Goal: Task Accomplishment & Management: Manage account settings

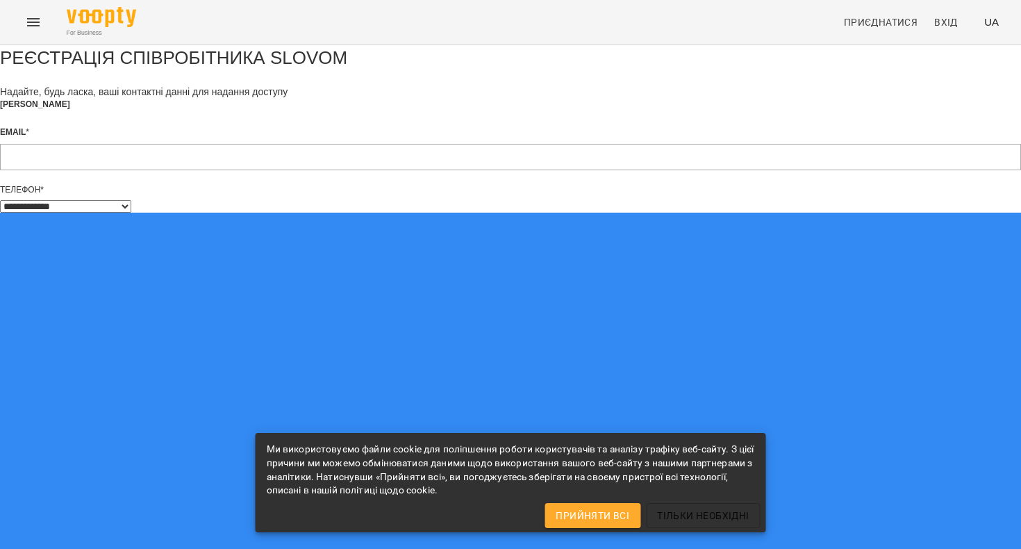
select select "**"
click at [595, 511] on span "Прийняти всі" at bounding box center [593, 515] width 74 height 17
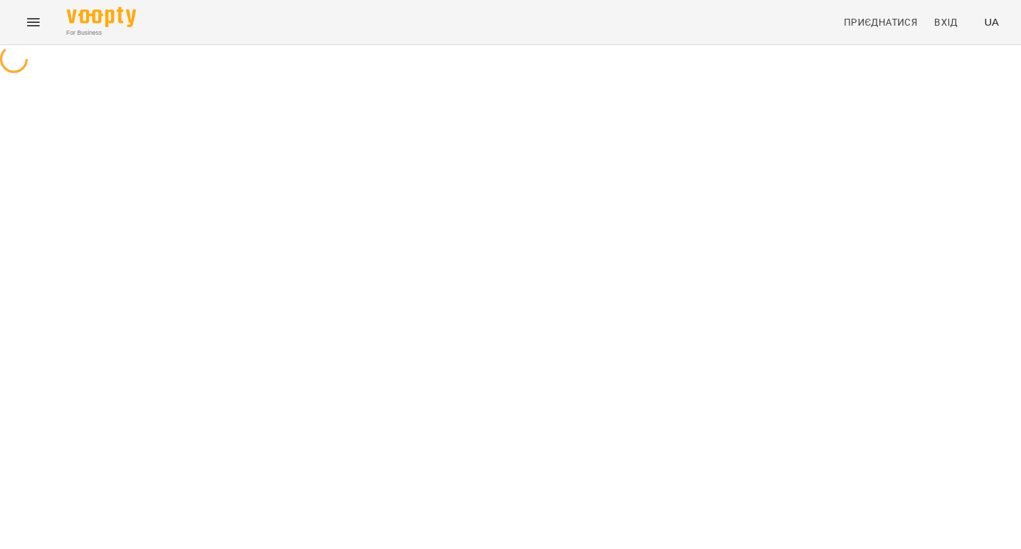
select select "**"
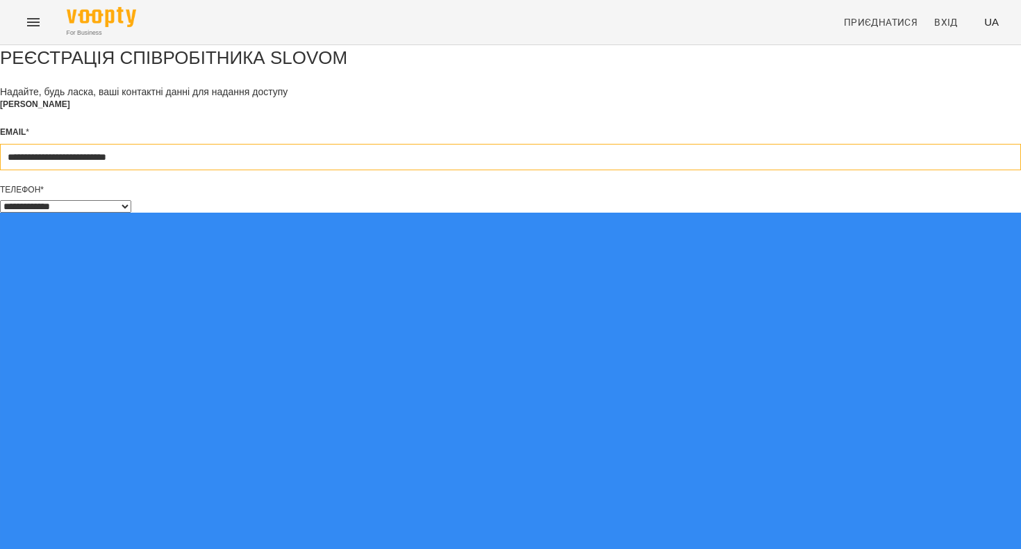
type input "**********"
click at [321, 338] on div "**********" at bounding box center [510, 539] width 1021 height 989
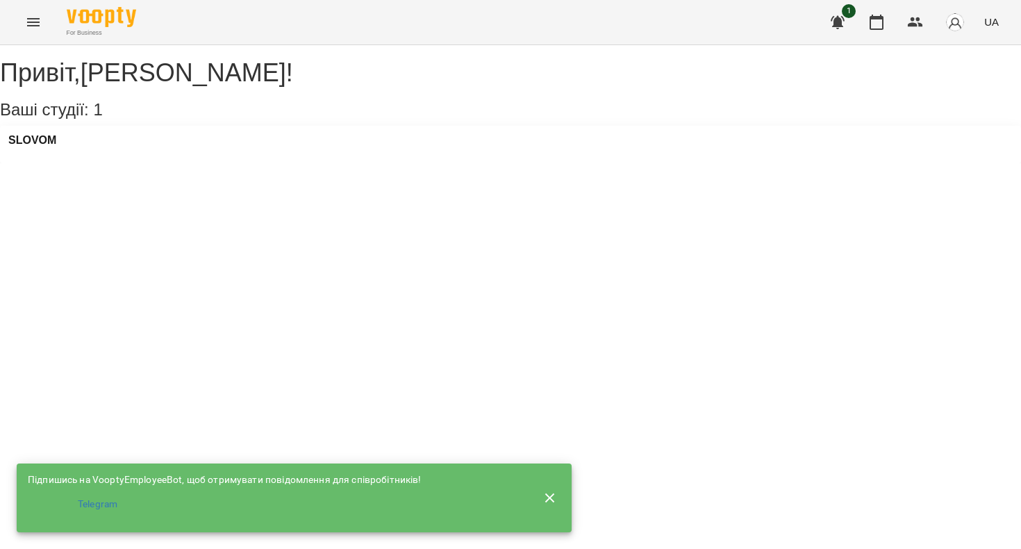
click at [550, 493] on icon "button" at bounding box center [550, 497] width 10 height 10
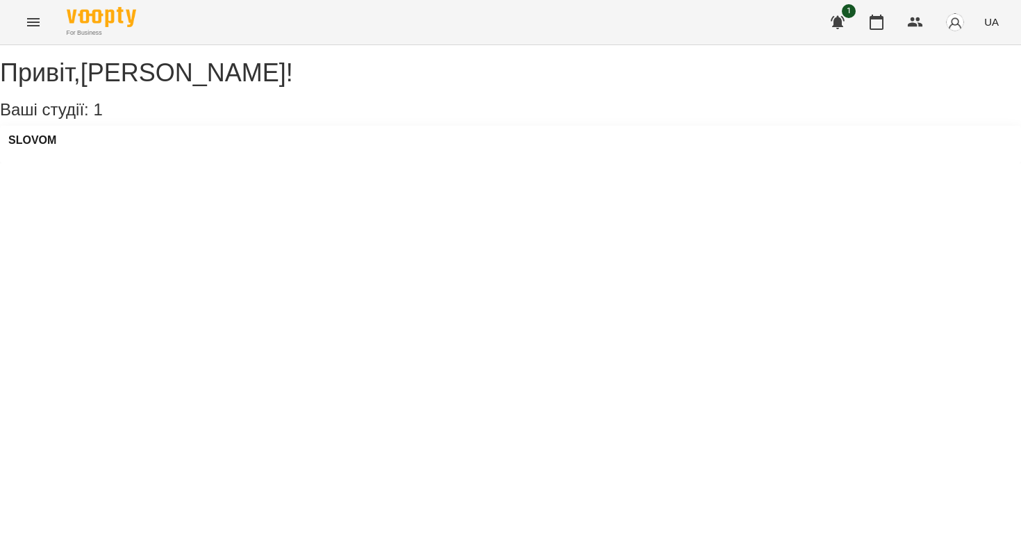
click at [238, 163] on div "SLOVOM" at bounding box center [510, 145] width 1021 height 38
click at [112, 161] on div "SLOVOM" at bounding box center [510, 145] width 1021 height 38
click at [49, 147] on h3 "SLOVOM" at bounding box center [32, 140] width 48 height 13
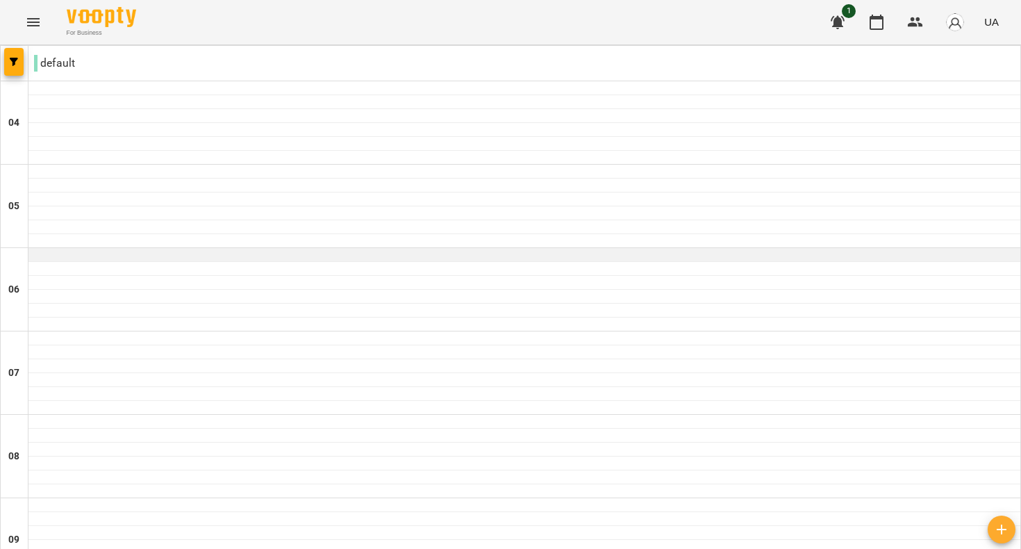
scroll to position [28, 0]
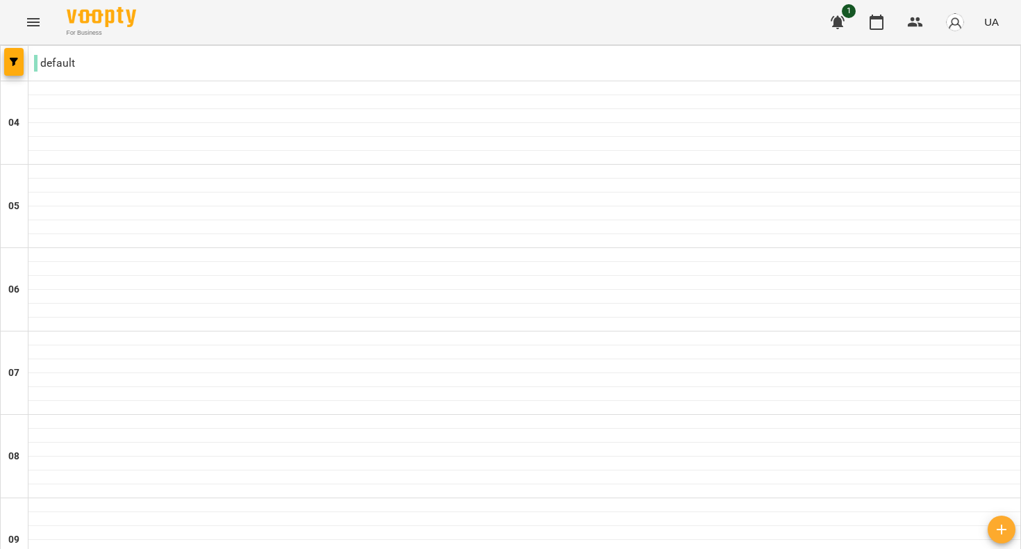
click at [907, 20] on button "button" at bounding box center [915, 22] width 33 height 33
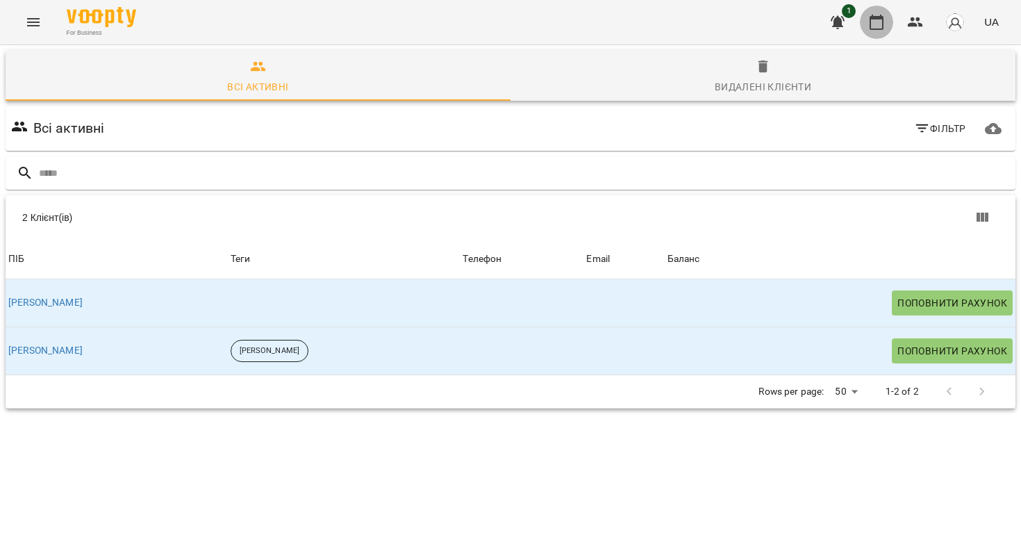
click at [883, 24] on icon "button" at bounding box center [877, 22] width 14 height 15
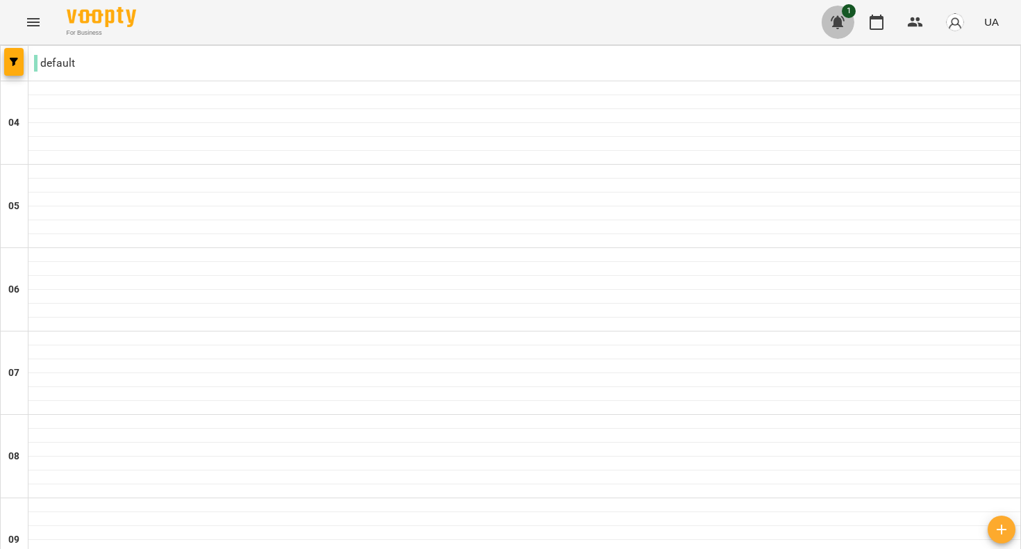
click at [840, 26] on icon "button" at bounding box center [838, 22] width 14 height 13
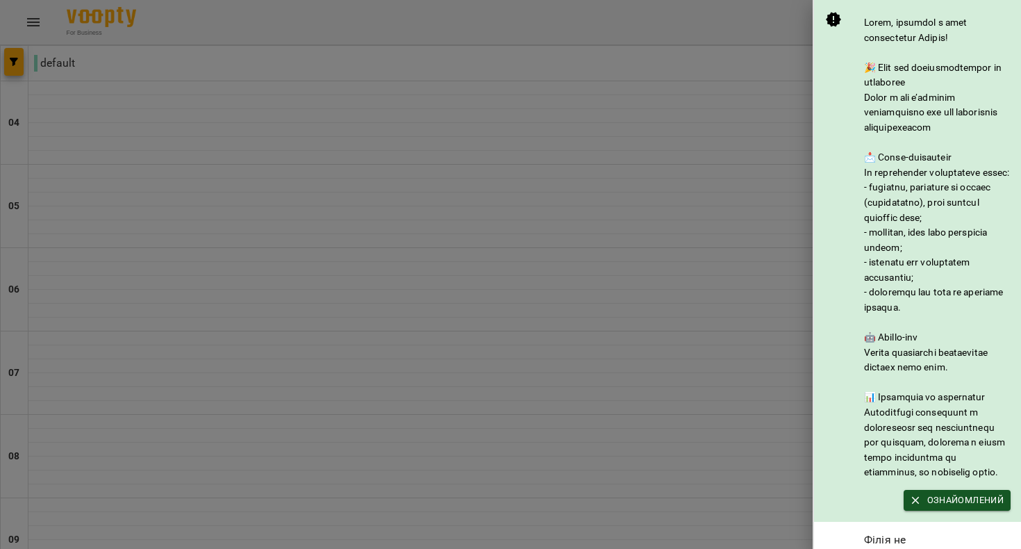
click at [772, 106] on div at bounding box center [510, 274] width 1021 height 549
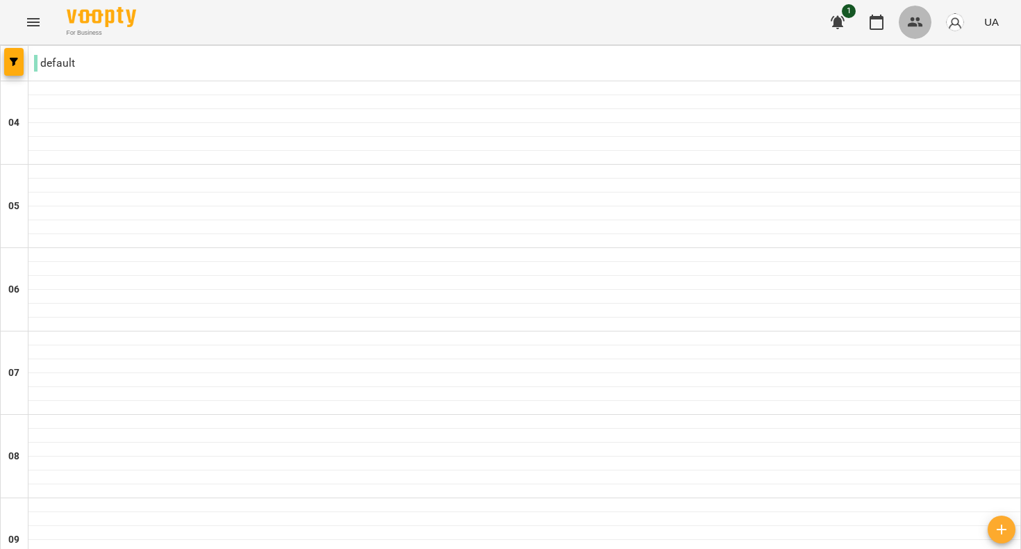
click at [918, 19] on icon "button" at bounding box center [915, 22] width 15 height 10
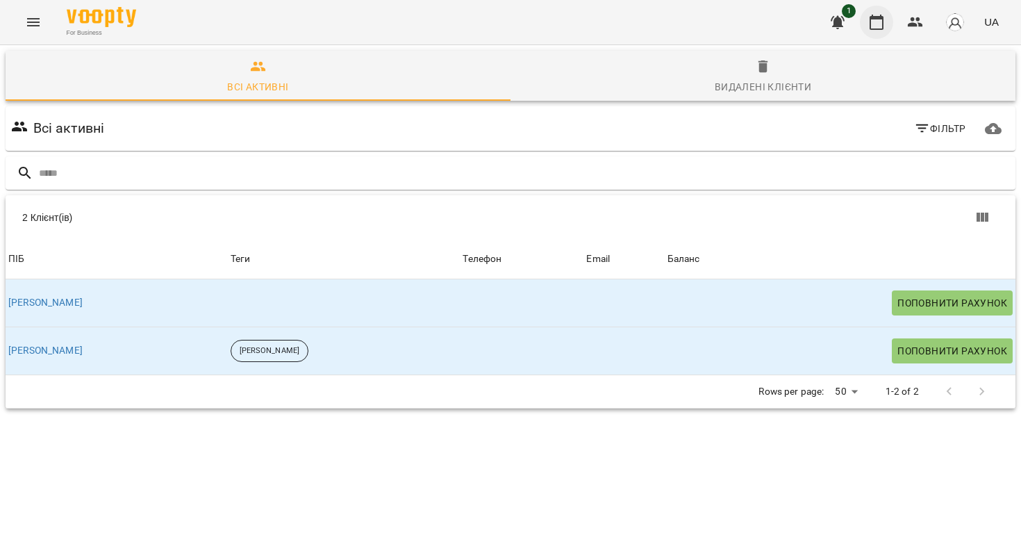
click at [890, 18] on button "button" at bounding box center [876, 22] width 33 height 33
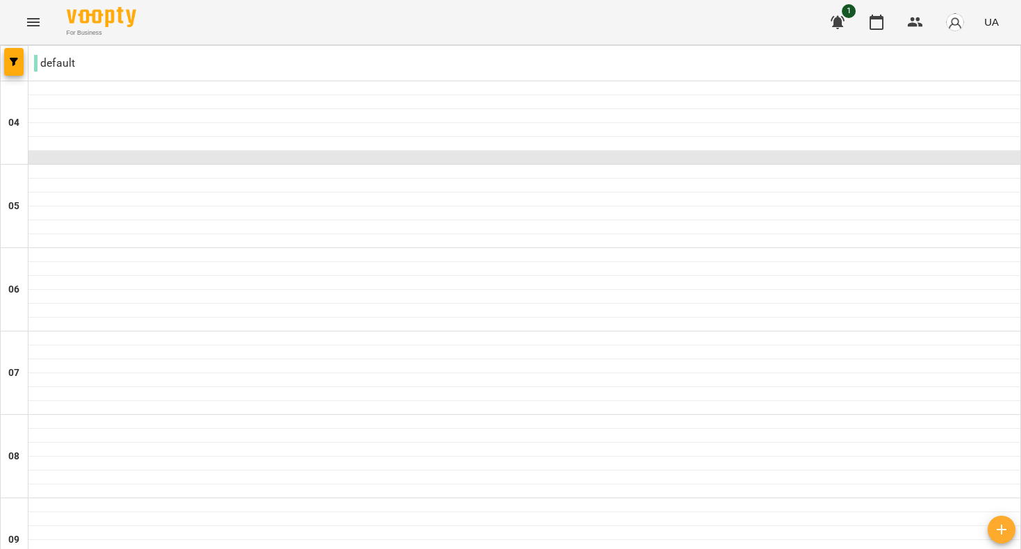
scroll to position [1156, 0]
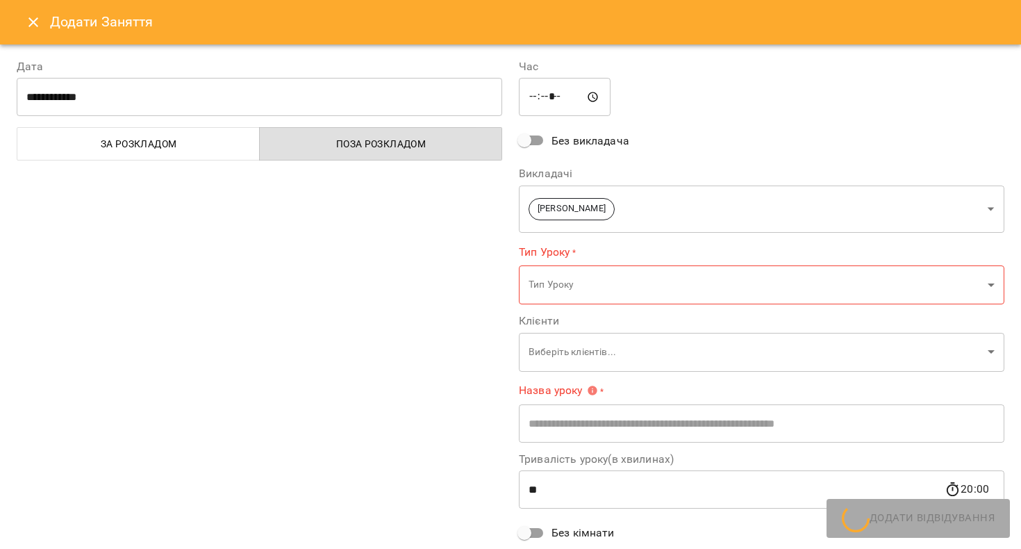
type input "**********"
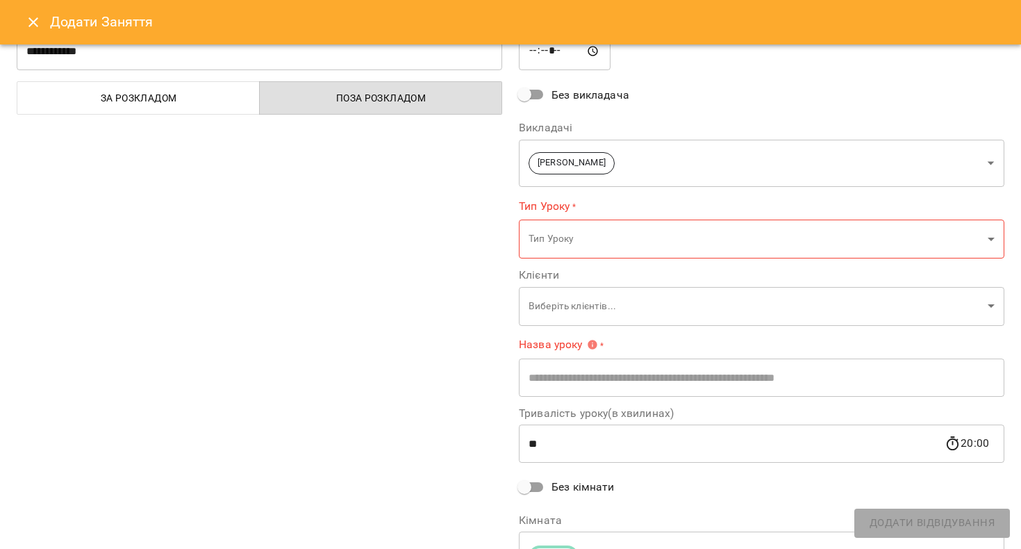
scroll to position [47, 0]
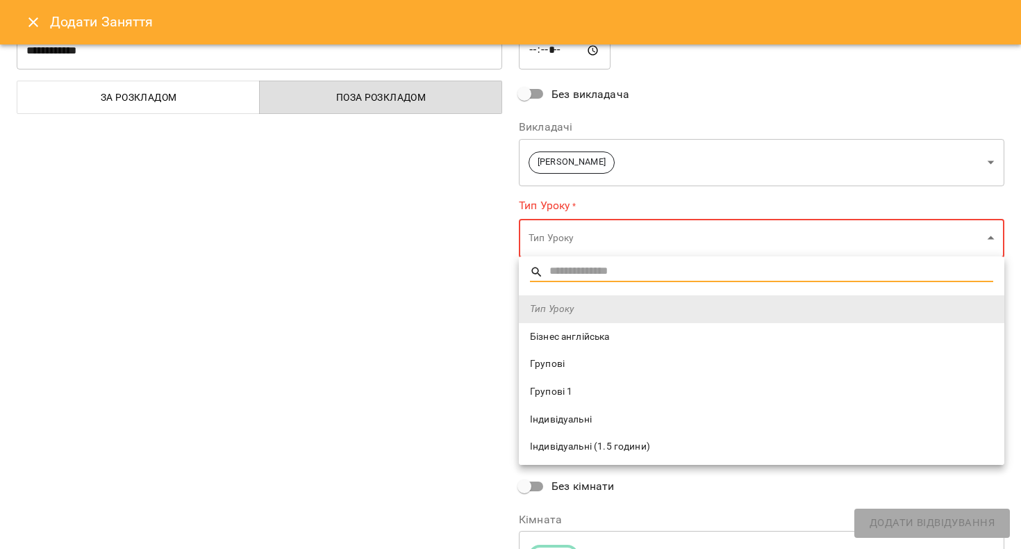
click at [613, 241] on div at bounding box center [510, 274] width 1021 height 549
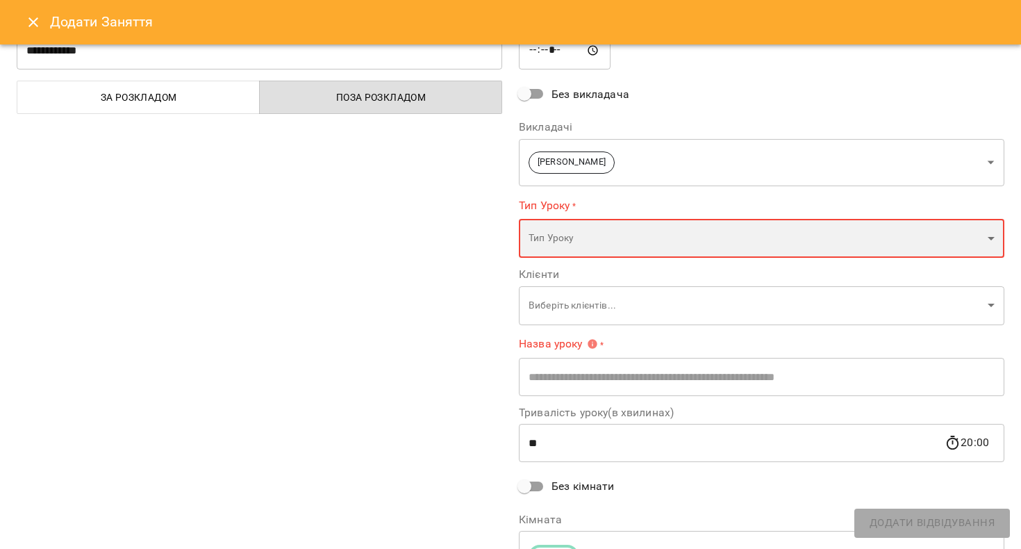
scroll to position [75, 0]
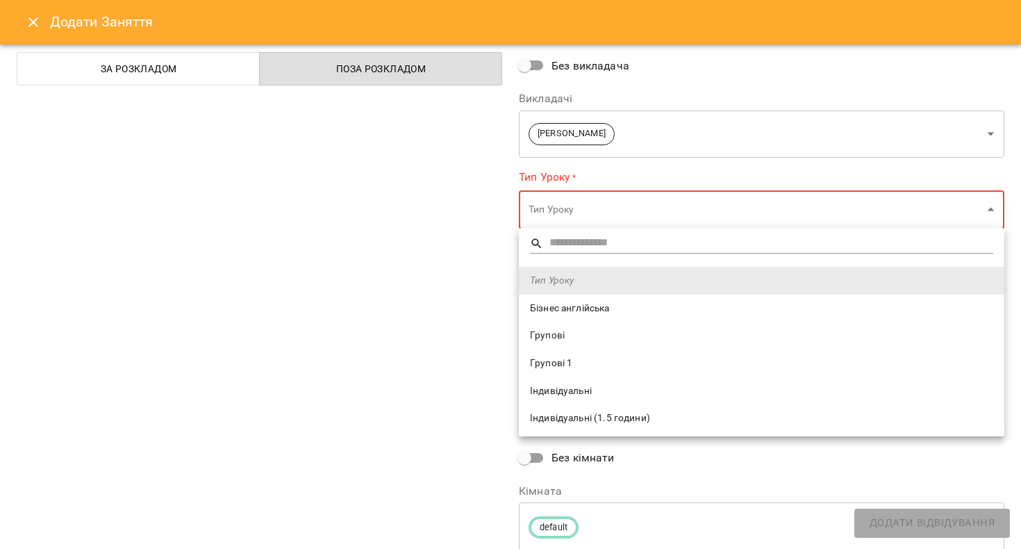
click at [546, 212] on div at bounding box center [510, 274] width 1021 height 549
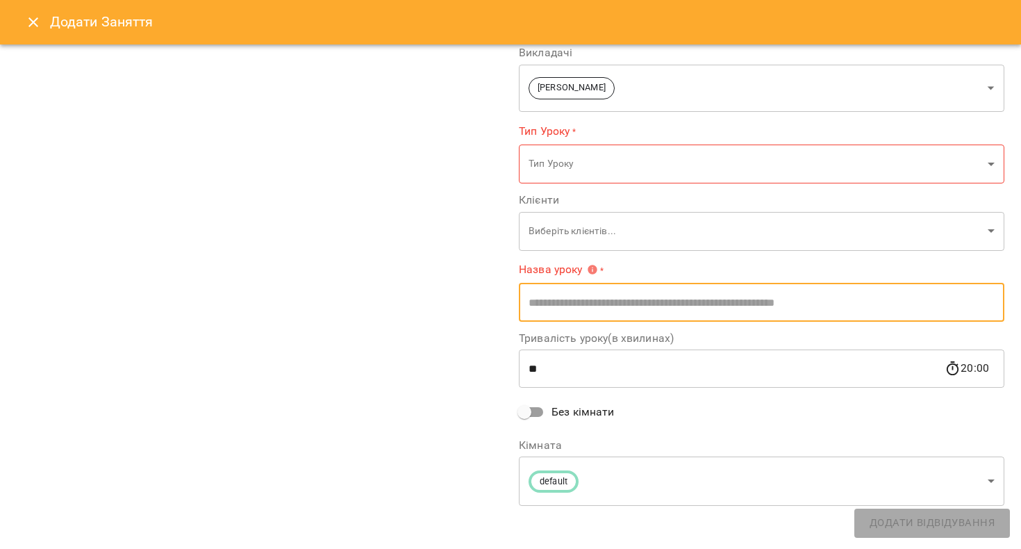
click at [548, 290] on input "text" at bounding box center [761, 302] width 485 height 39
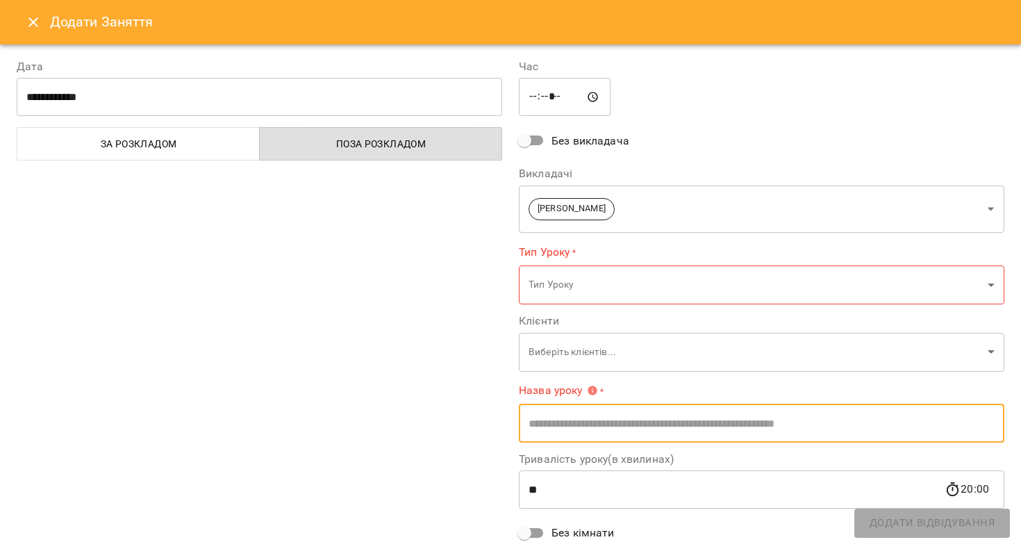
scroll to position [0, 0]
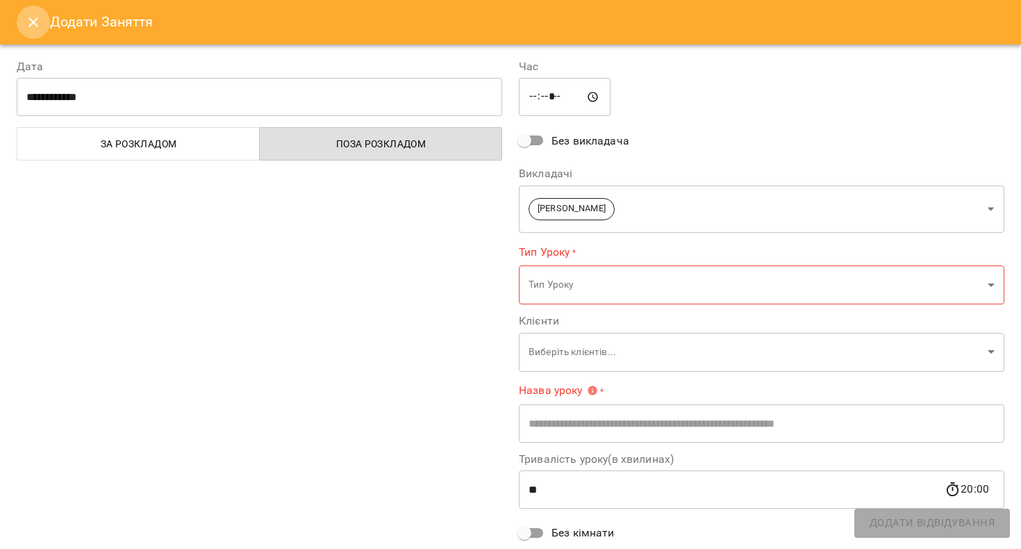
click at [34, 20] on icon "Close" at bounding box center [33, 22] width 17 height 17
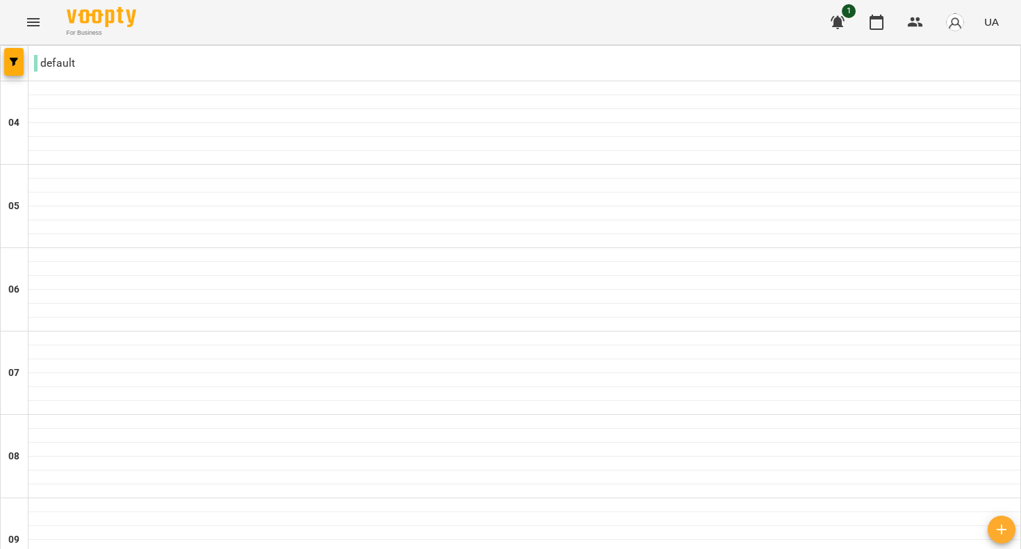
click at [963, 17] on img "button" at bounding box center [954, 22] width 19 height 19
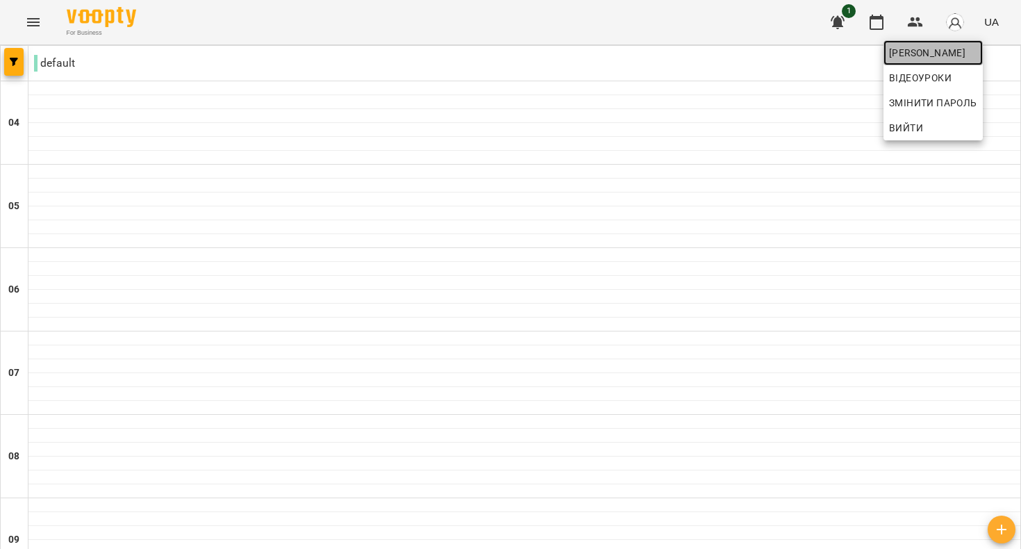
click at [958, 48] on span "[PERSON_NAME]" at bounding box center [933, 52] width 88 height 17
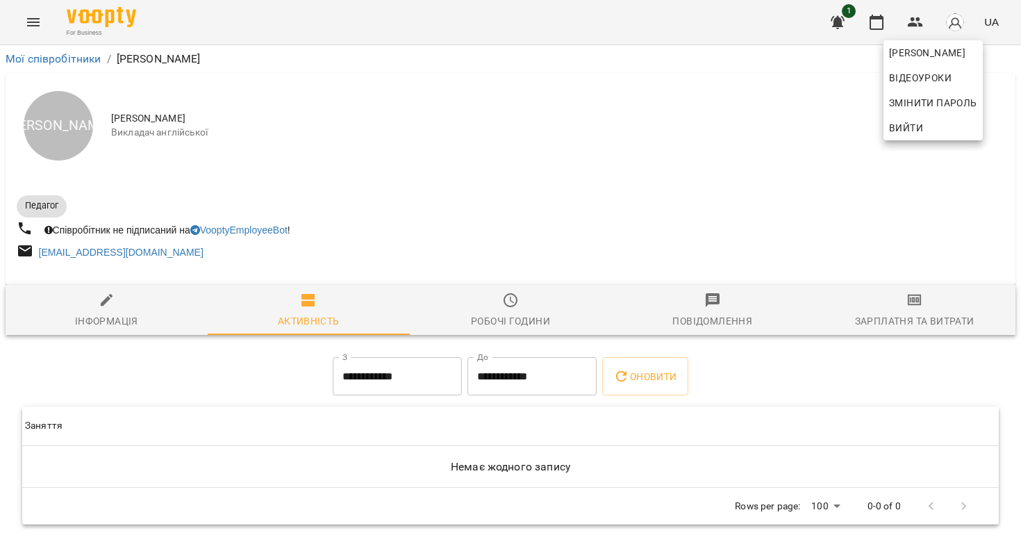
click at [824, 98] on div at bounding box center [510, 274] width 1021 height 549
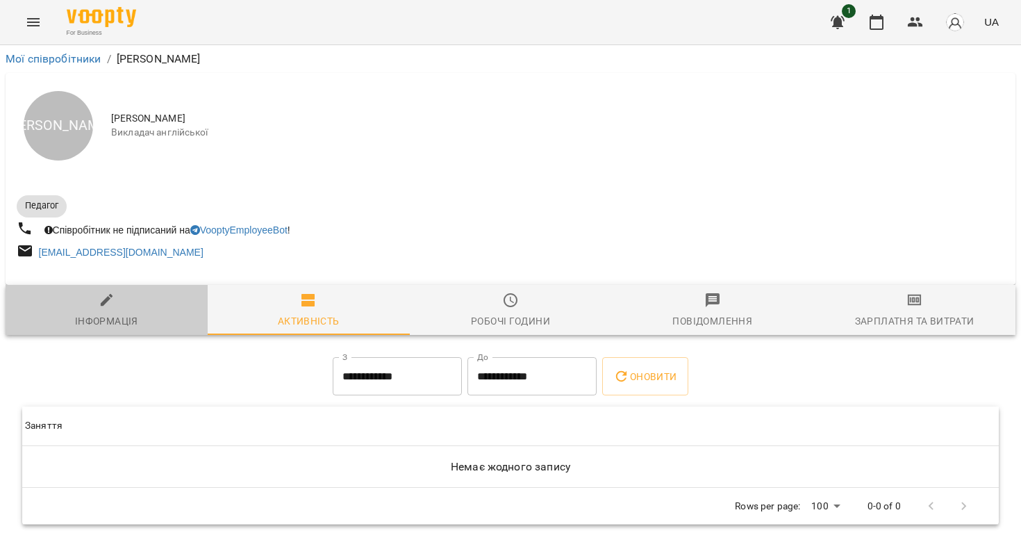
click at [98, 322] on div "Інформація" at bounding box center [106, 321] width 63 height 17
select select "**"
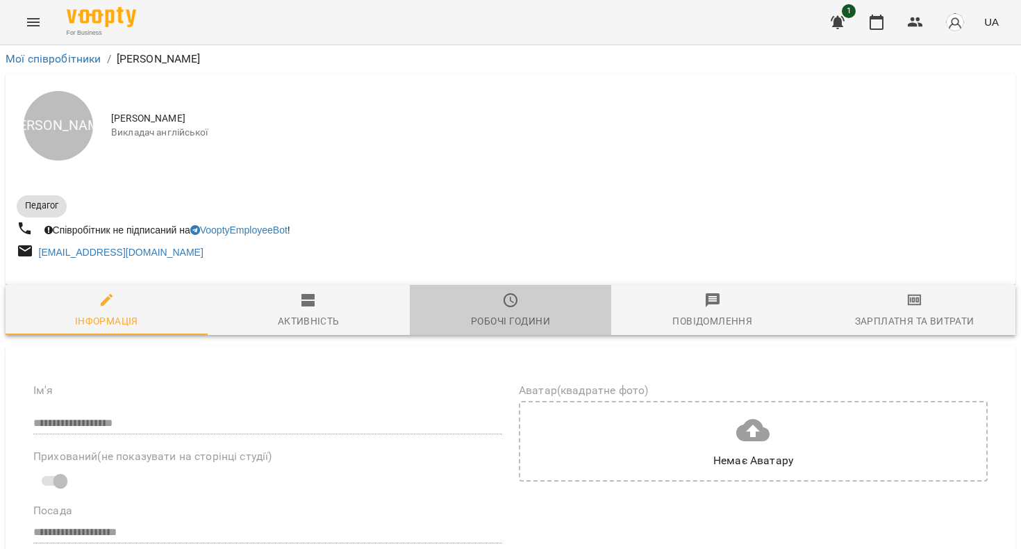
click at [508, 319] on div "Робочі години" at bounding box center [510, 321] width 79 height 17
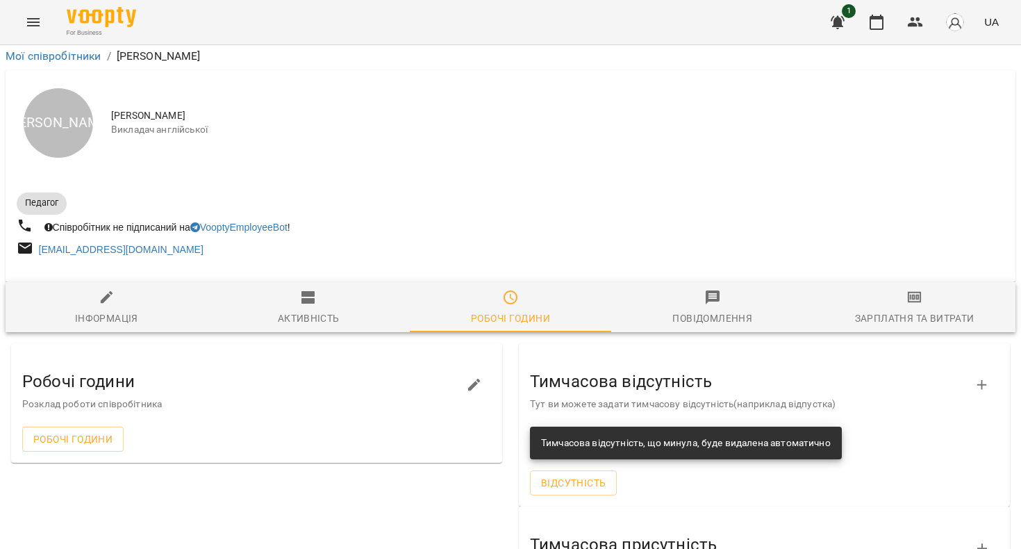
scroll to position [81, 0]
click at [695, 310] on div "Повідомлення" at bounding box center [712, 318] width 80 height 17
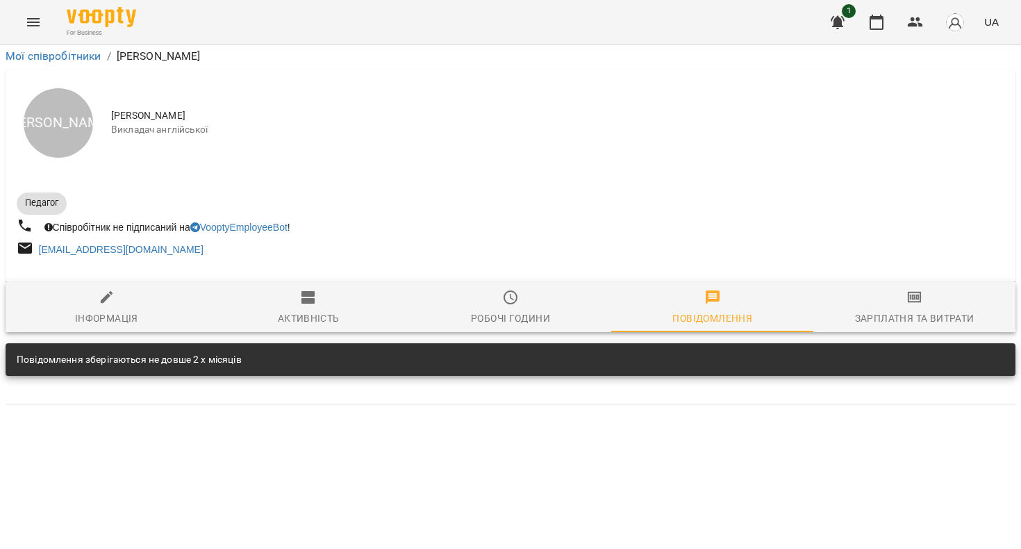
scroll to position [0, 0]
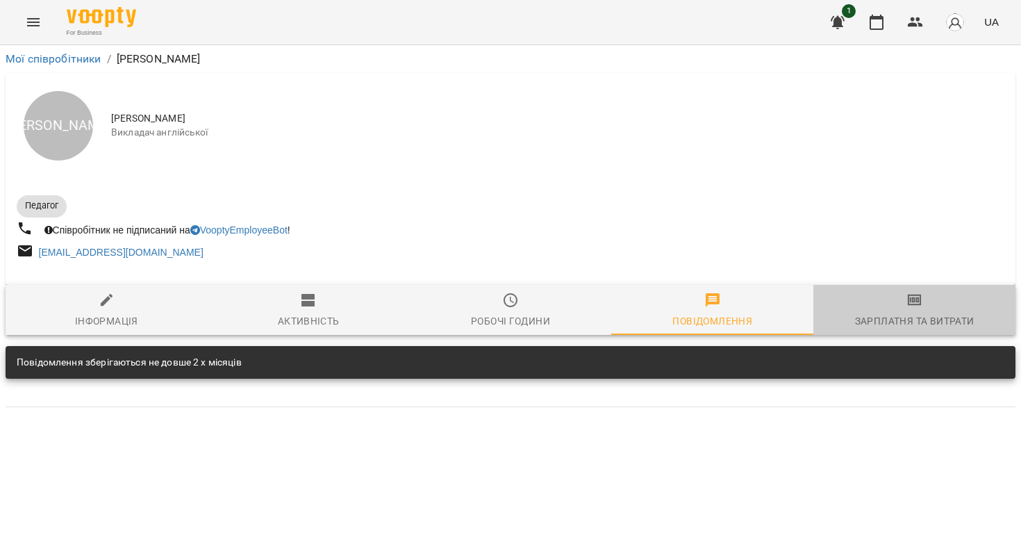
click at [883, 322] on div "Зарплатня та Витрати" at bounding box center [914, 321] width 119 height 17
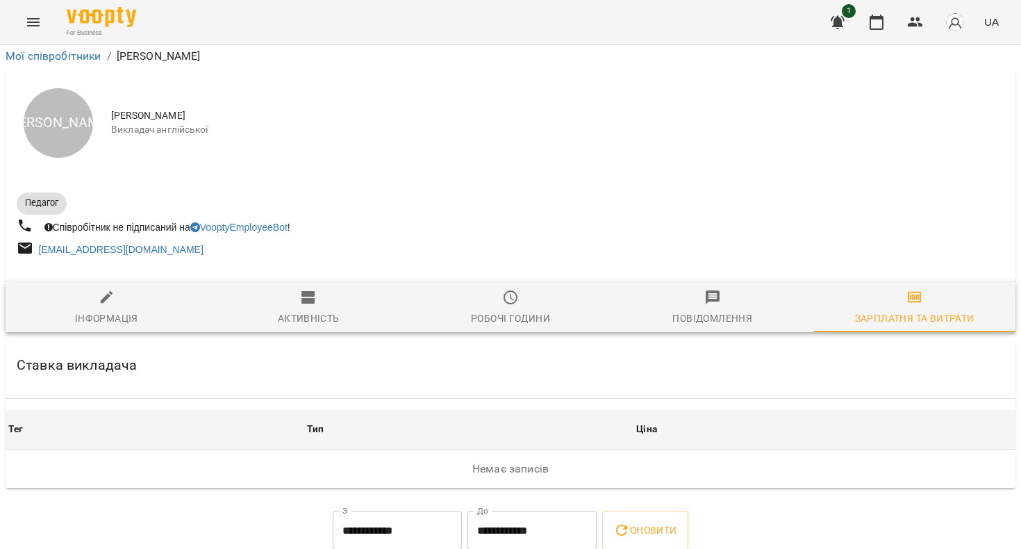
scroll to position [148, 0]
click at [717, 310] on div "Повідомлення" at bounding box center [712, 318] width 80 height 17
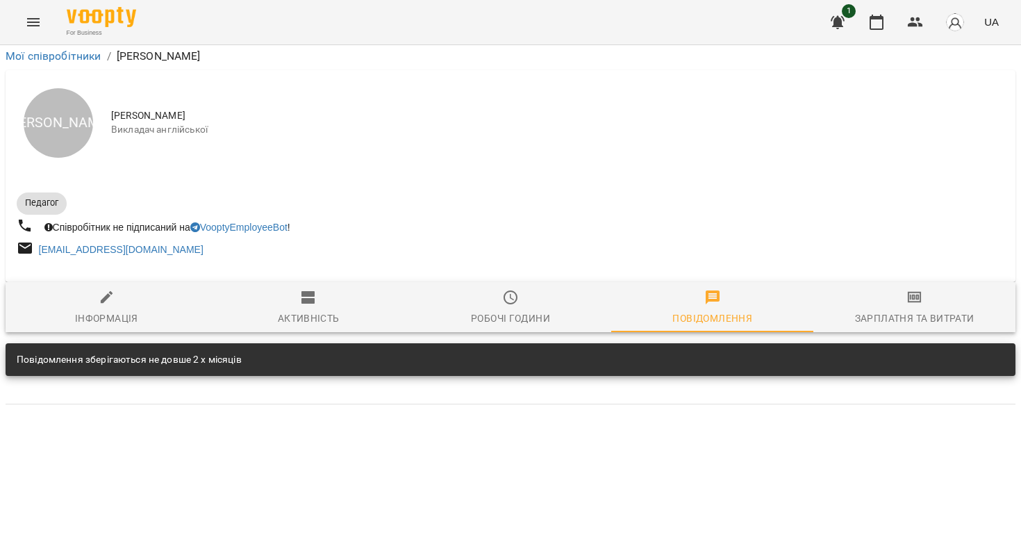
scroll to position [0, 0]
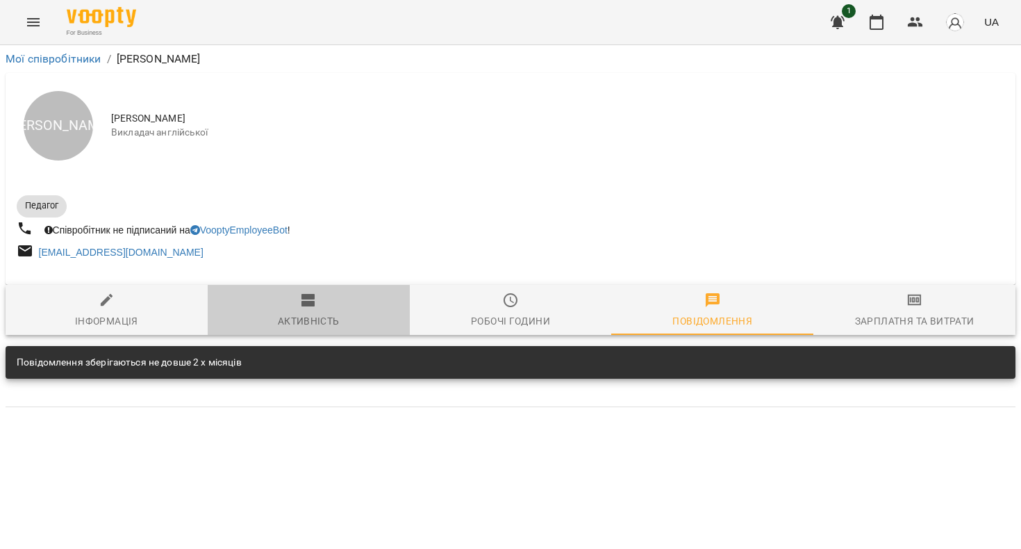
click at [282, 298] on span "Активність" at bounding box center [308, 311] width 185 height 38
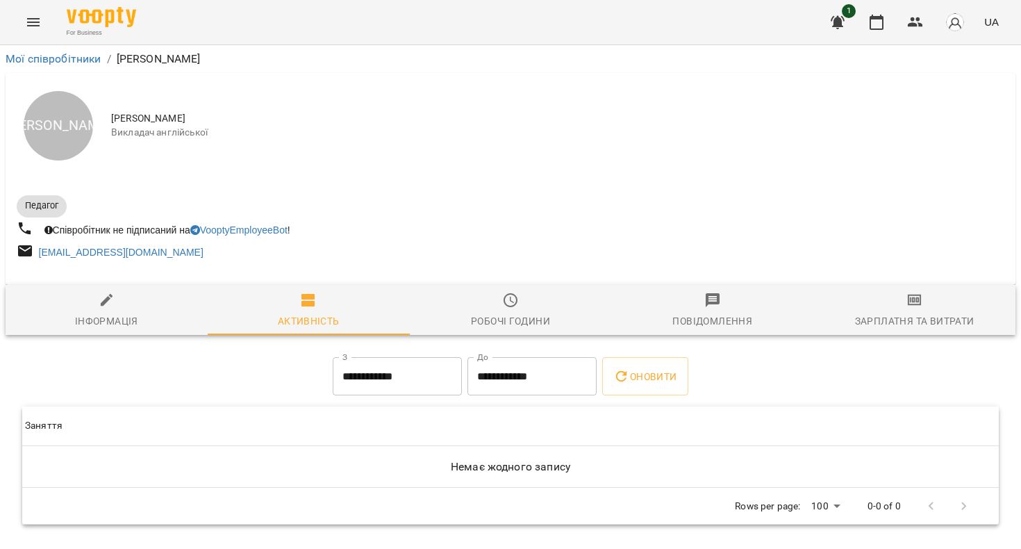
click at [856, 26] on div "1 UA" at bounding box center [912, 22] width 183 height 36
click at [852, 24] on button "button" at bounding box center [837, 22] width 33 height 33
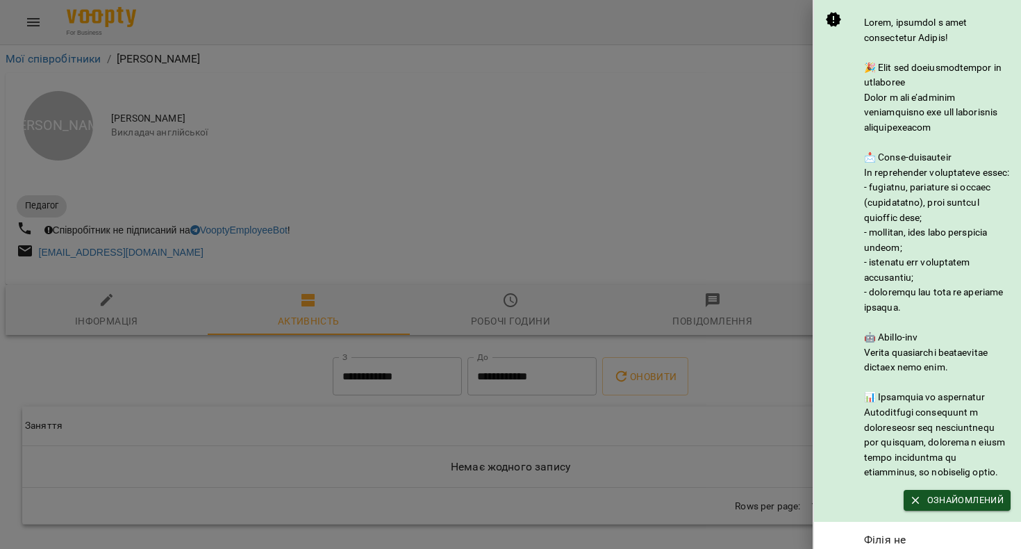
scroll to position [-3, 0]
click at [766, 242] on div at bounding box center [510, 274] width 1021 height 549
